Goal: Information Seeking & Learning: Find specific page/section

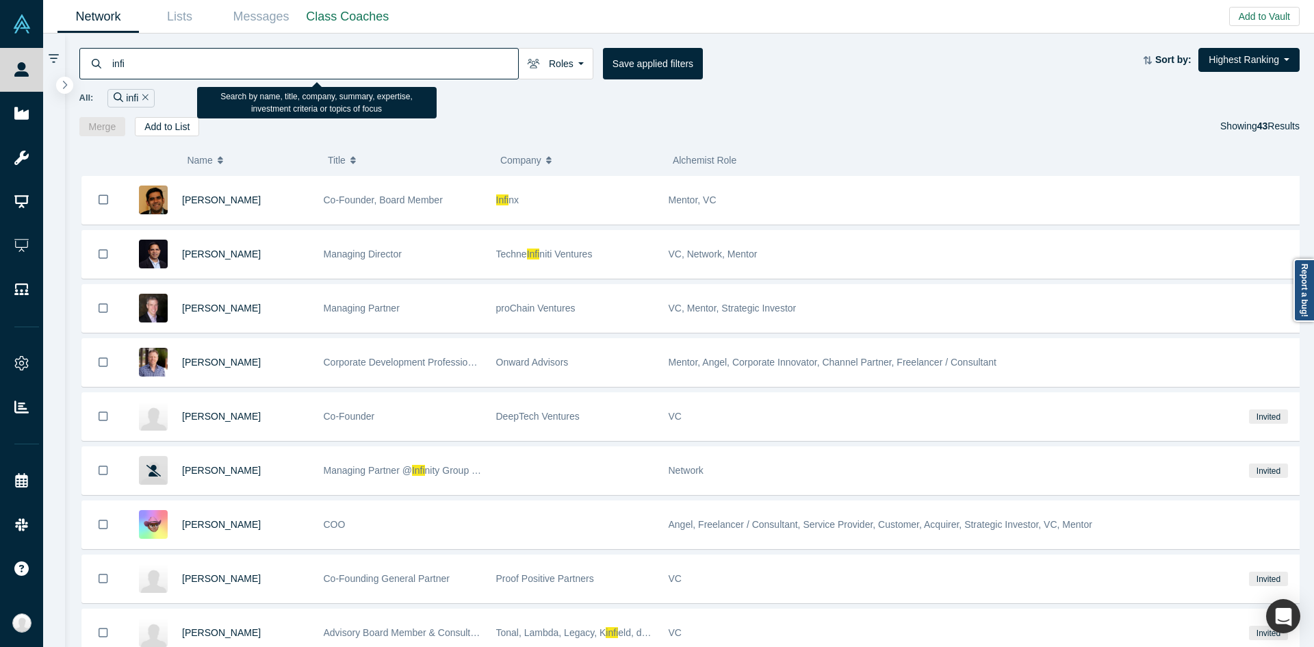
click at [473, 62] on input "infi" at bounding box center [314, 63] width 407 height 32
paste input "Lawnstack"
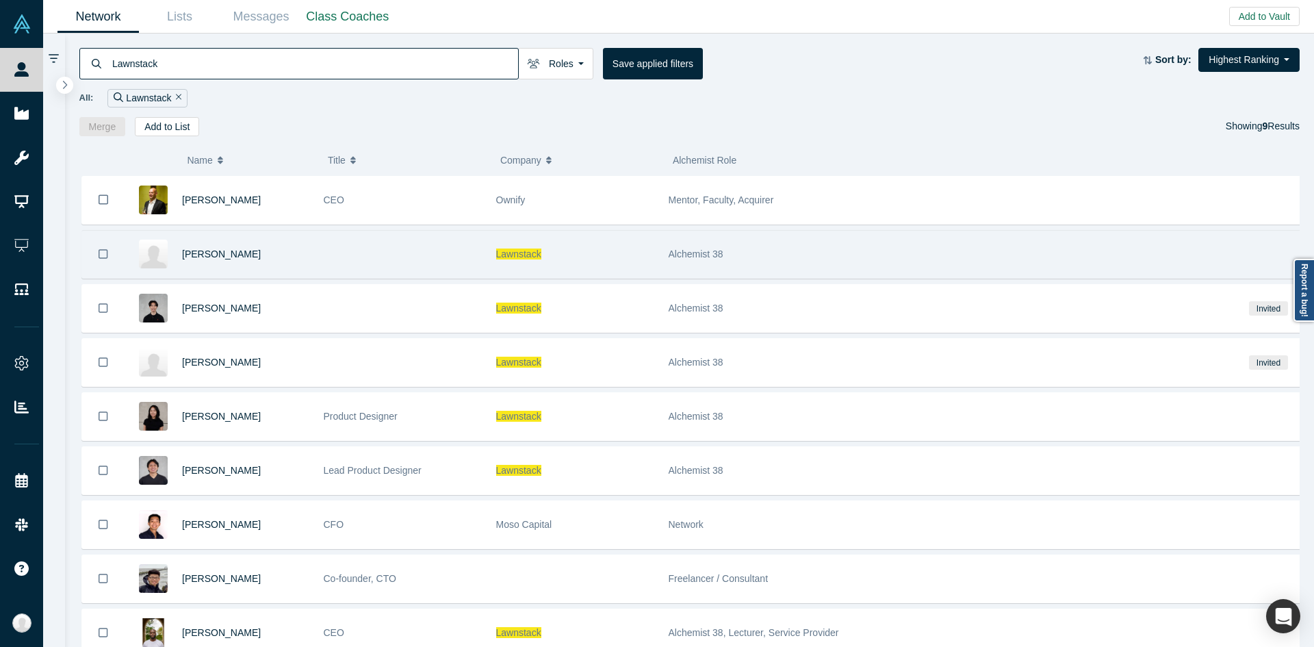
click at [439, 275] on div at bounding box center [402, 254] width 172 height 47
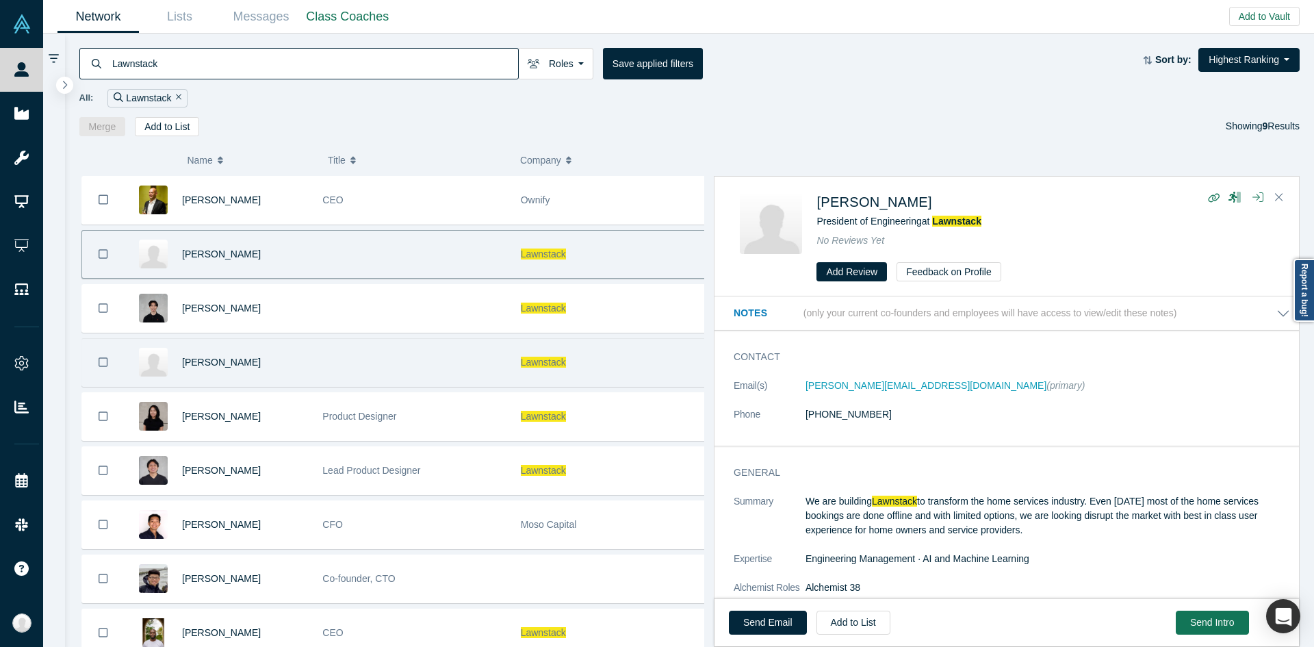
click at [444, 369] on div at bounding box center [414, 362] width 198 height 47
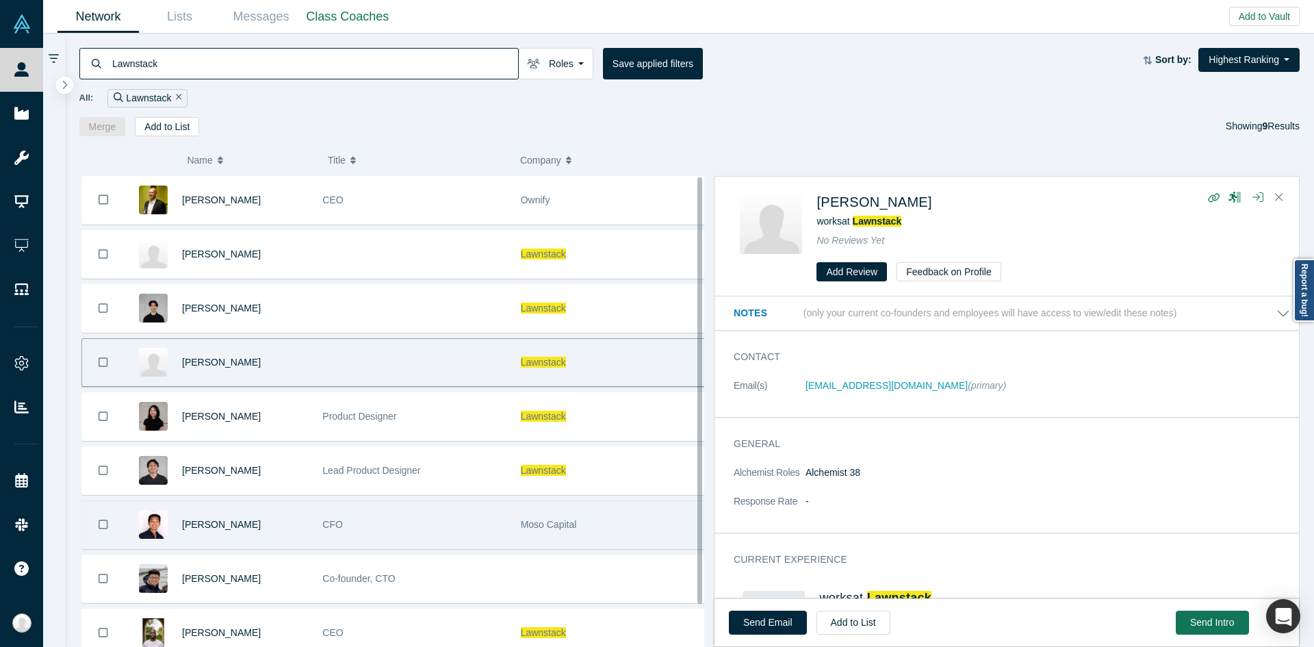
scroll to position [47, 0]
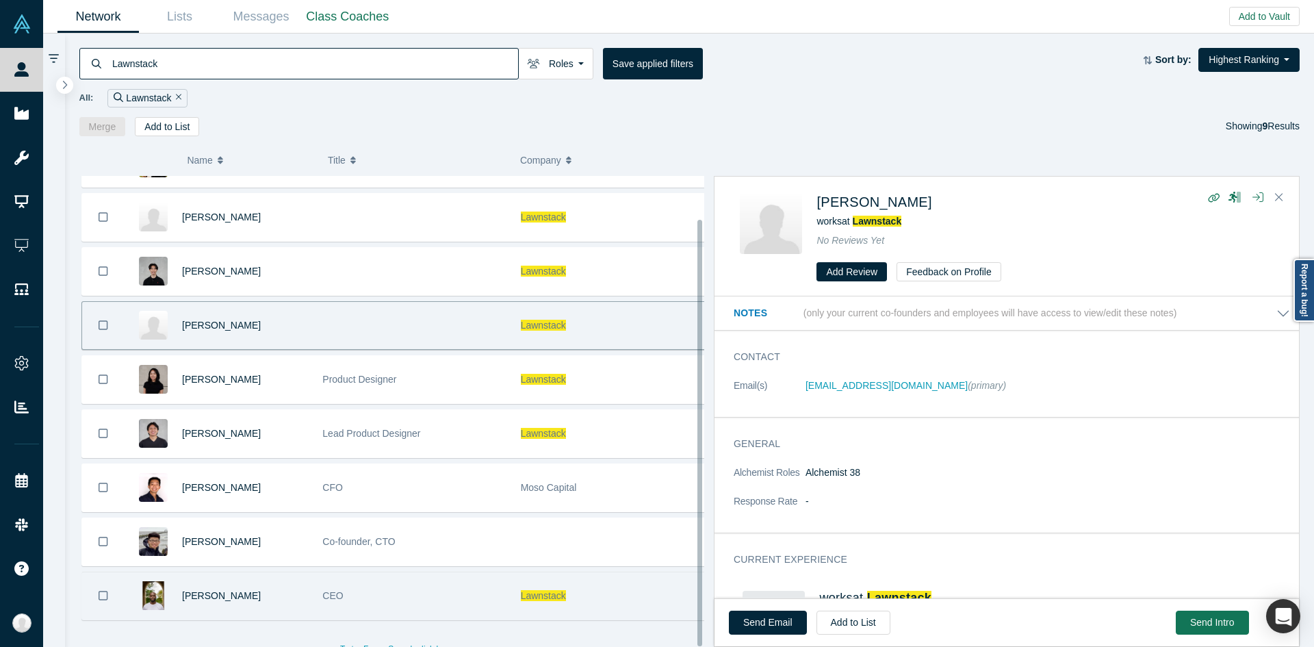
click at [569, 577] on div "Lawnstack" at bounding box center [612, 595] width 183 height 47
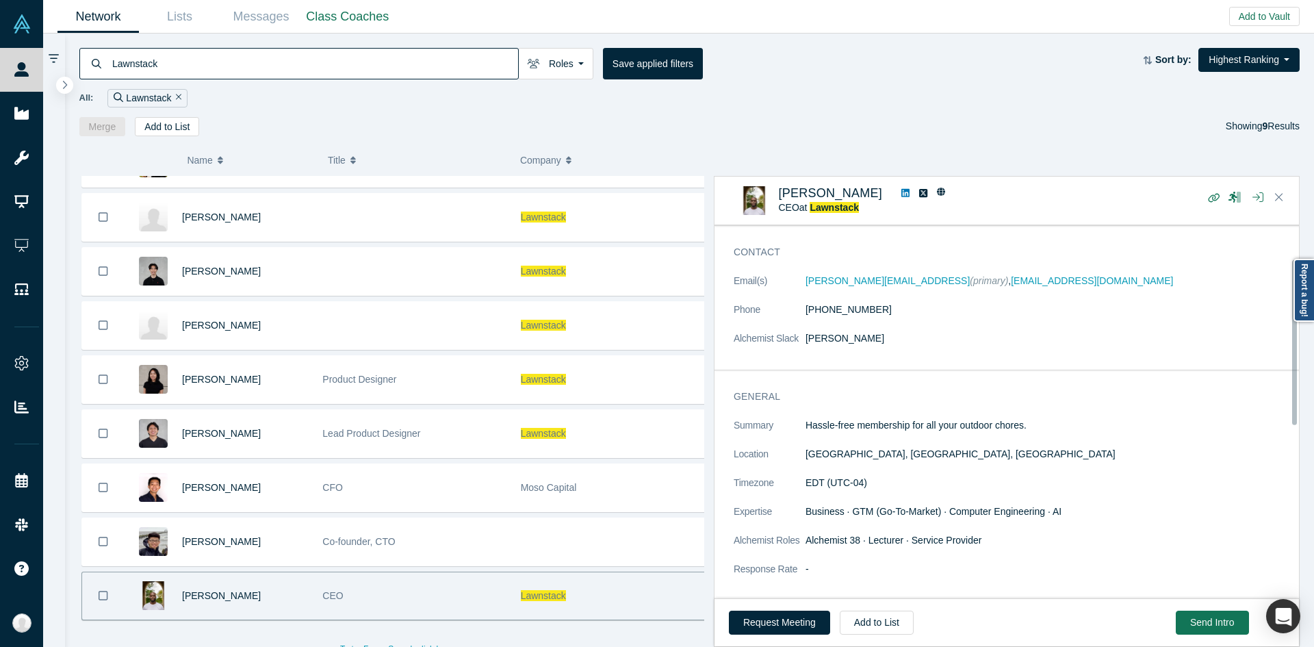
scroll to position [0, 0]
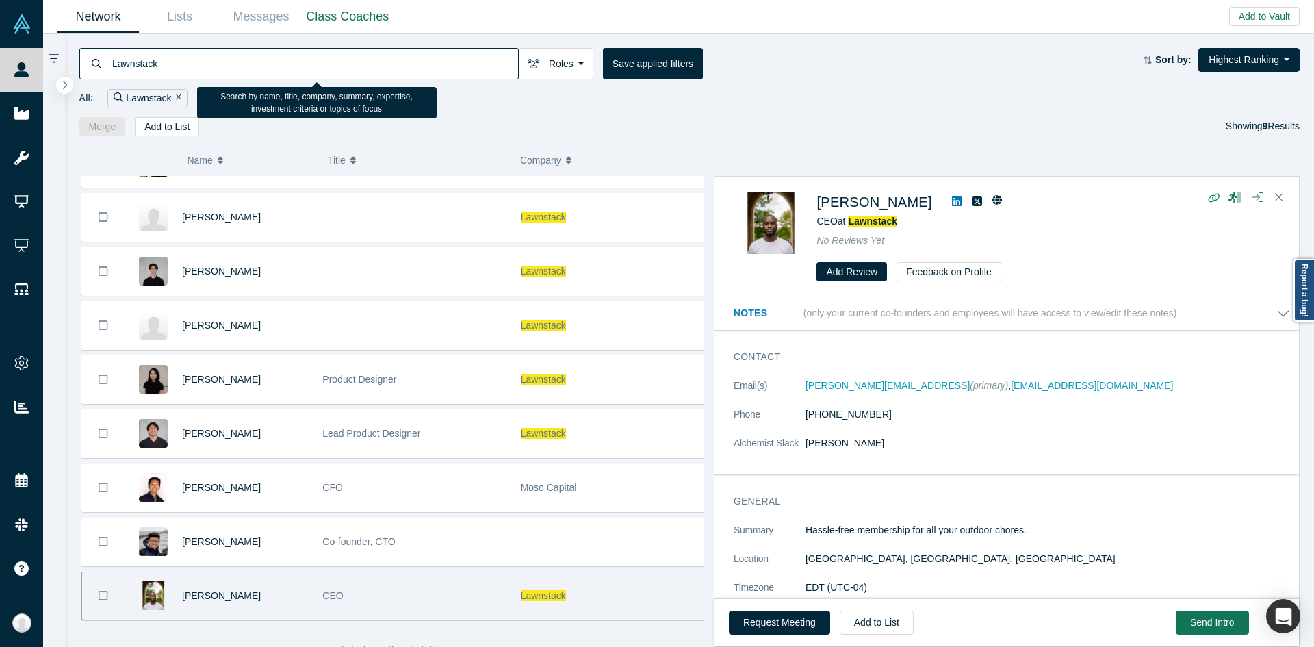
click at [486, 60] on input "Lawnstack" at bounding box center [314, 63] width 407 height 32
paste input "Robolaunch"
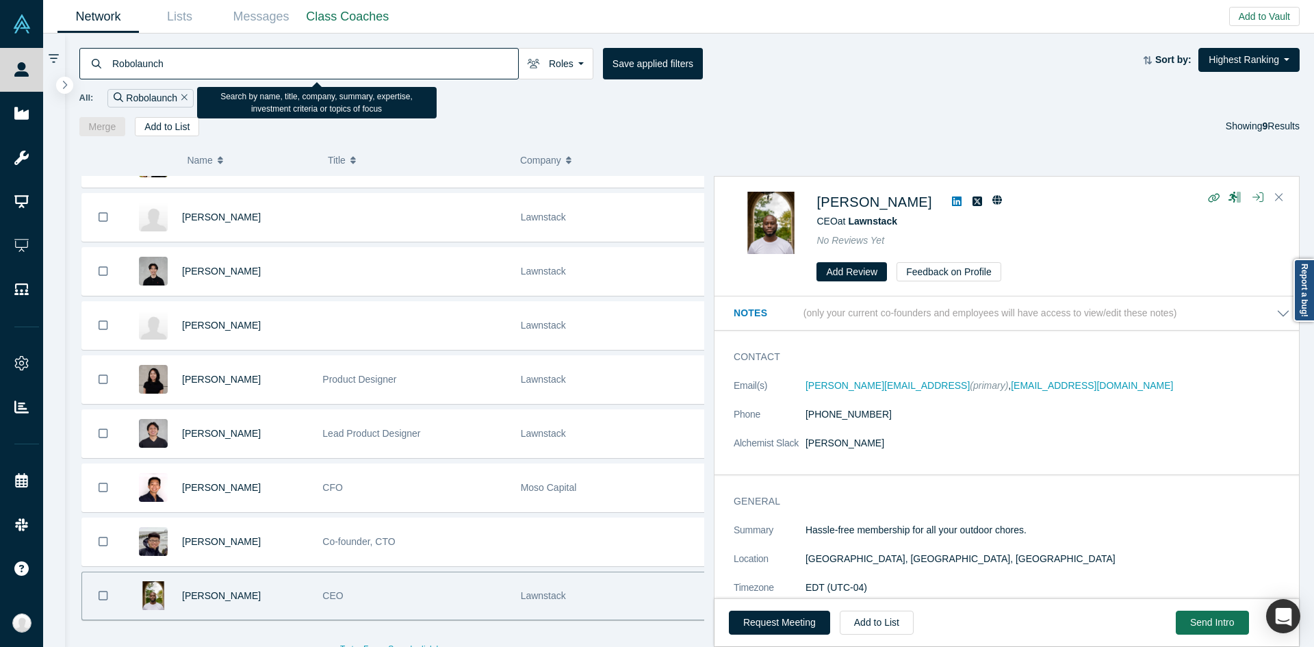
type input "Robolaunch"
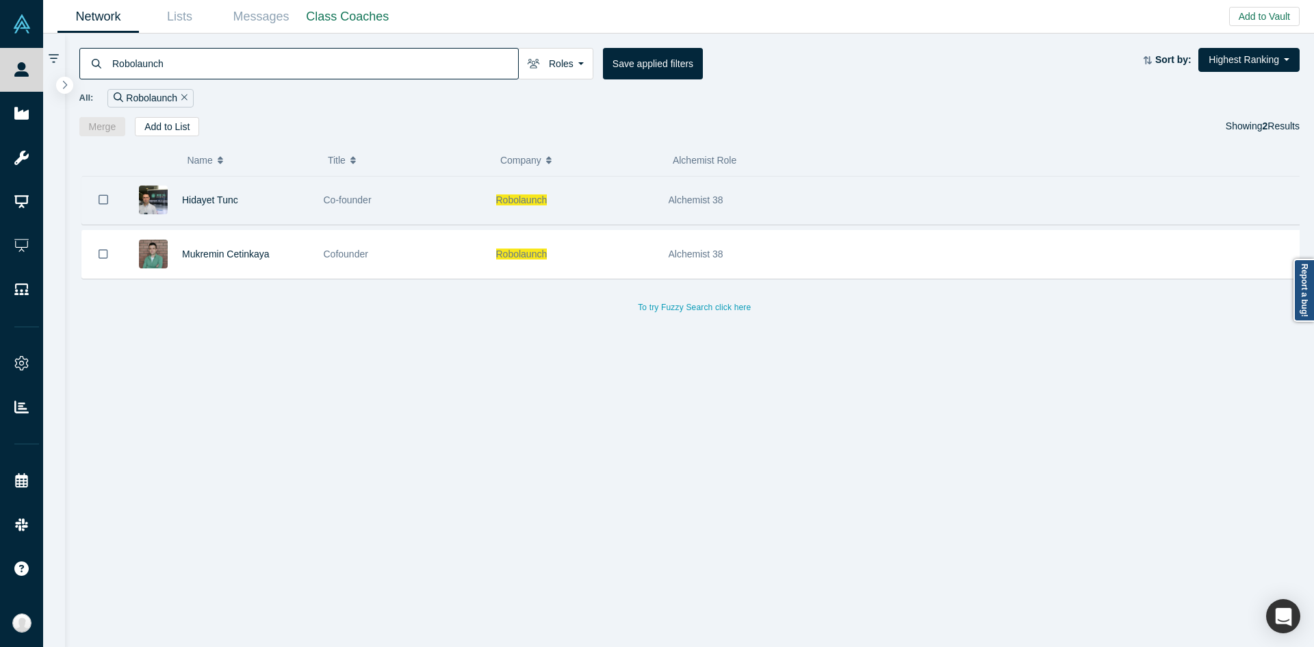
click at [399, 200] on div "Co-founder" at bounding box center [403, 200] width 158 height 47
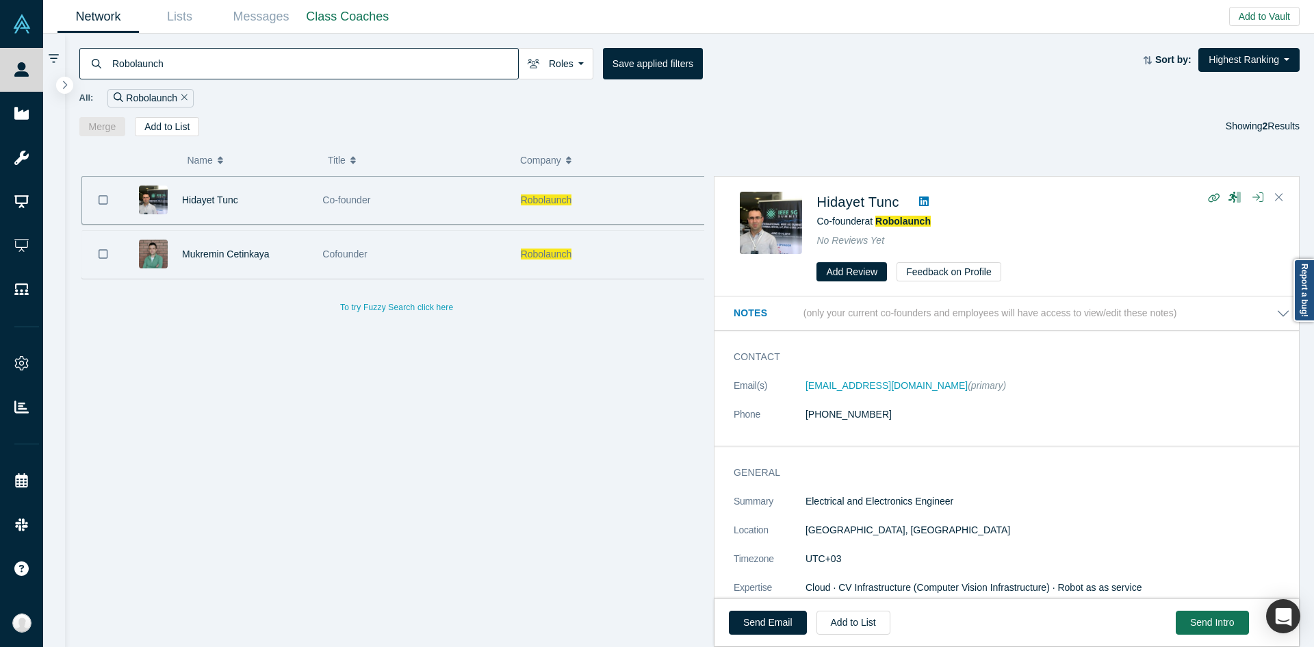
click at [438, 233] on div "Cofounder" at bounding box center [413, 254] width 183 height 47
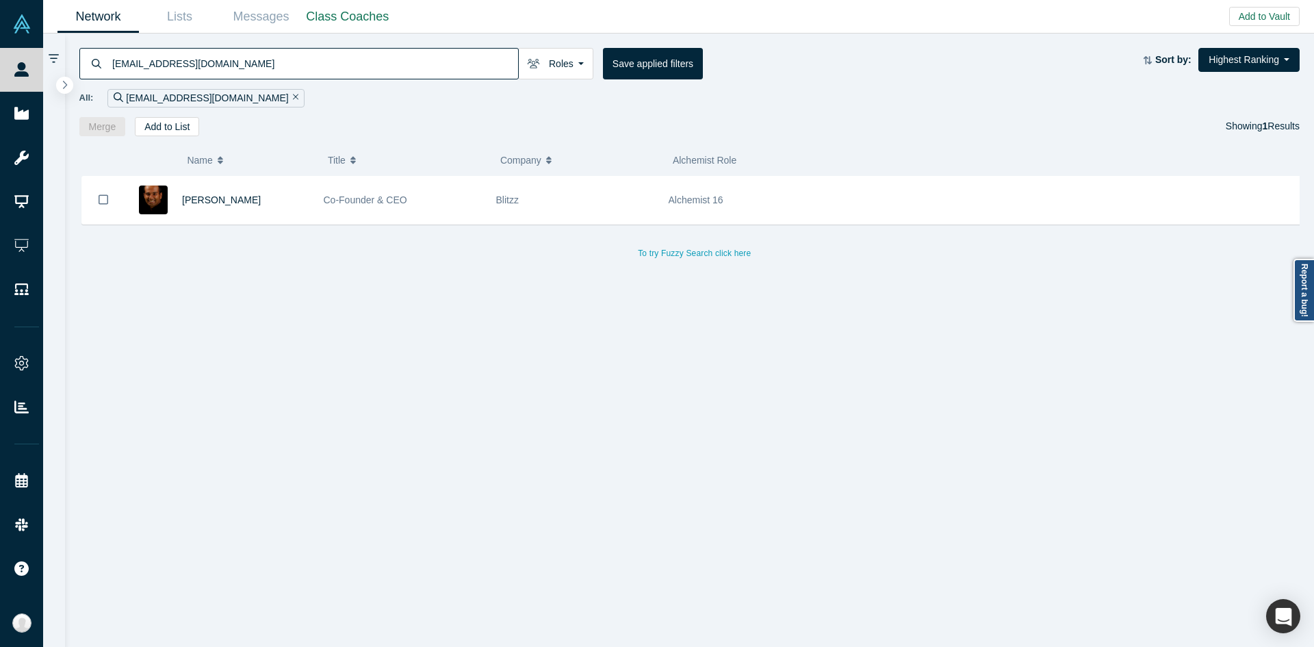
paste input "StartEngine"
type input "StartEngine"
